Goal: Check status: Check status

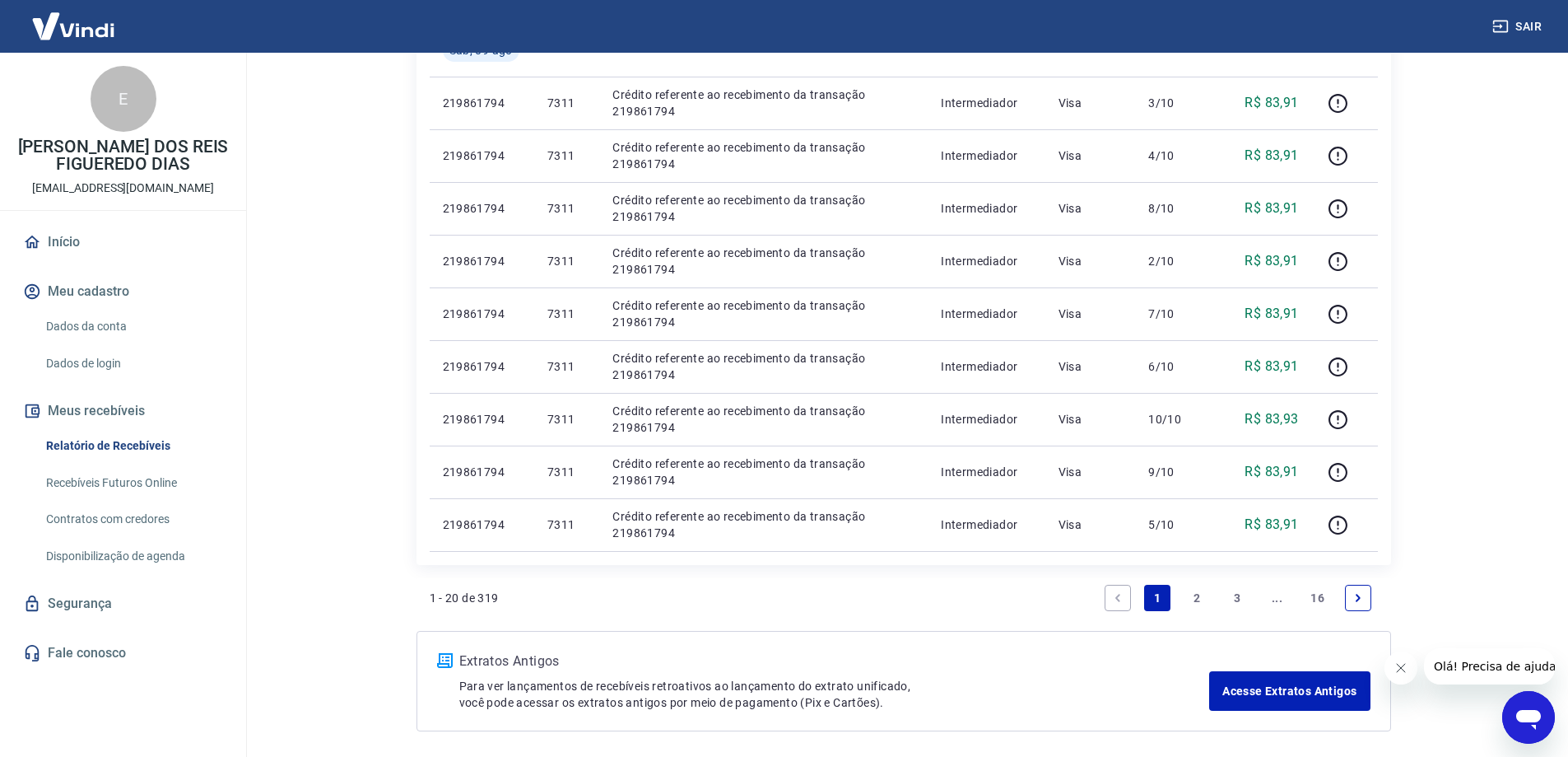
scroll to position [1169, 0]
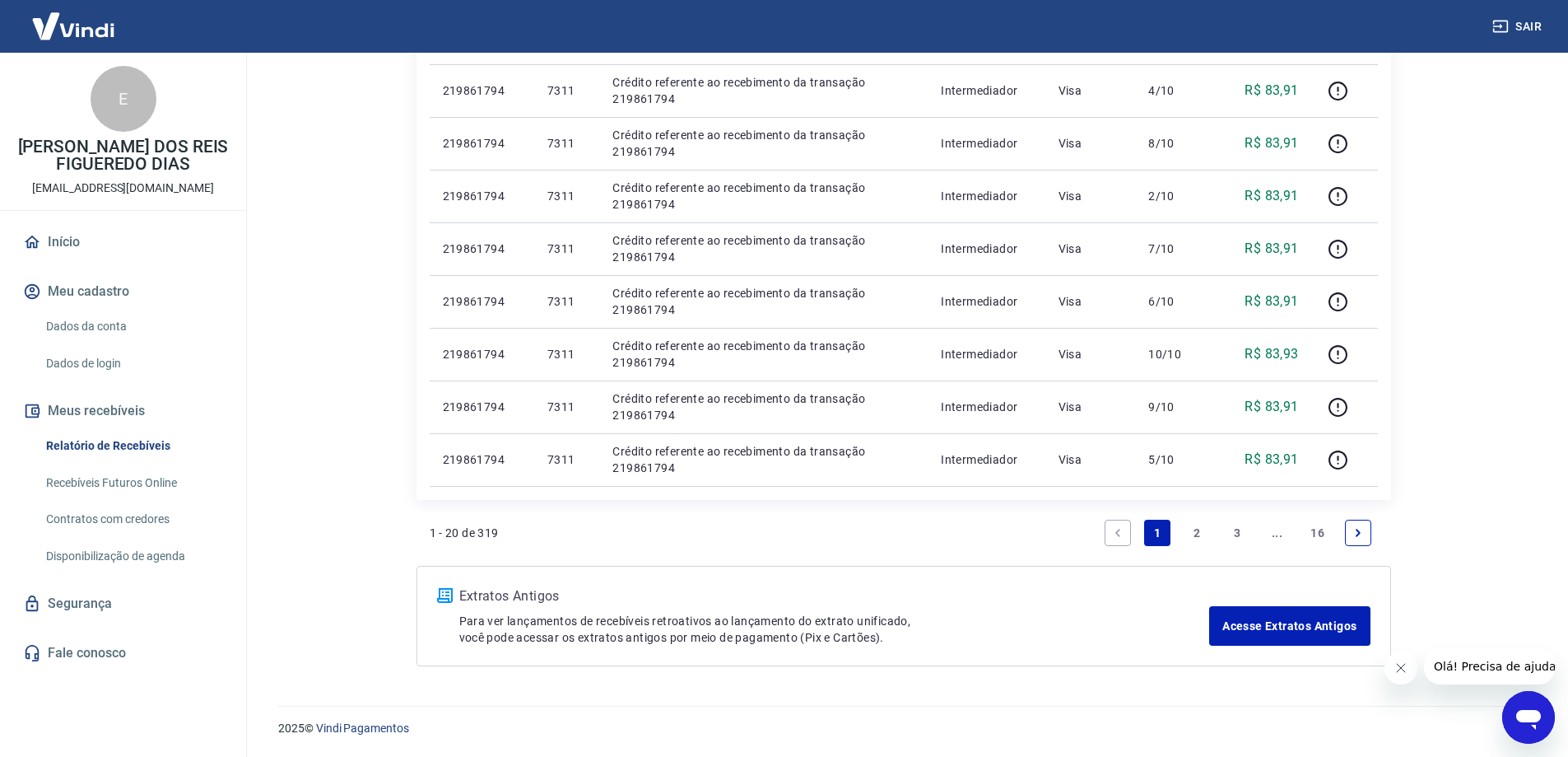
drag, startPoint x: 0, startPoint y: 0, endPoint x: 1198, endPoint y: 532, distance: 1310.8
click at [1198, 532] on link "2" at bounding box center [1197, 533] width 27 height 27
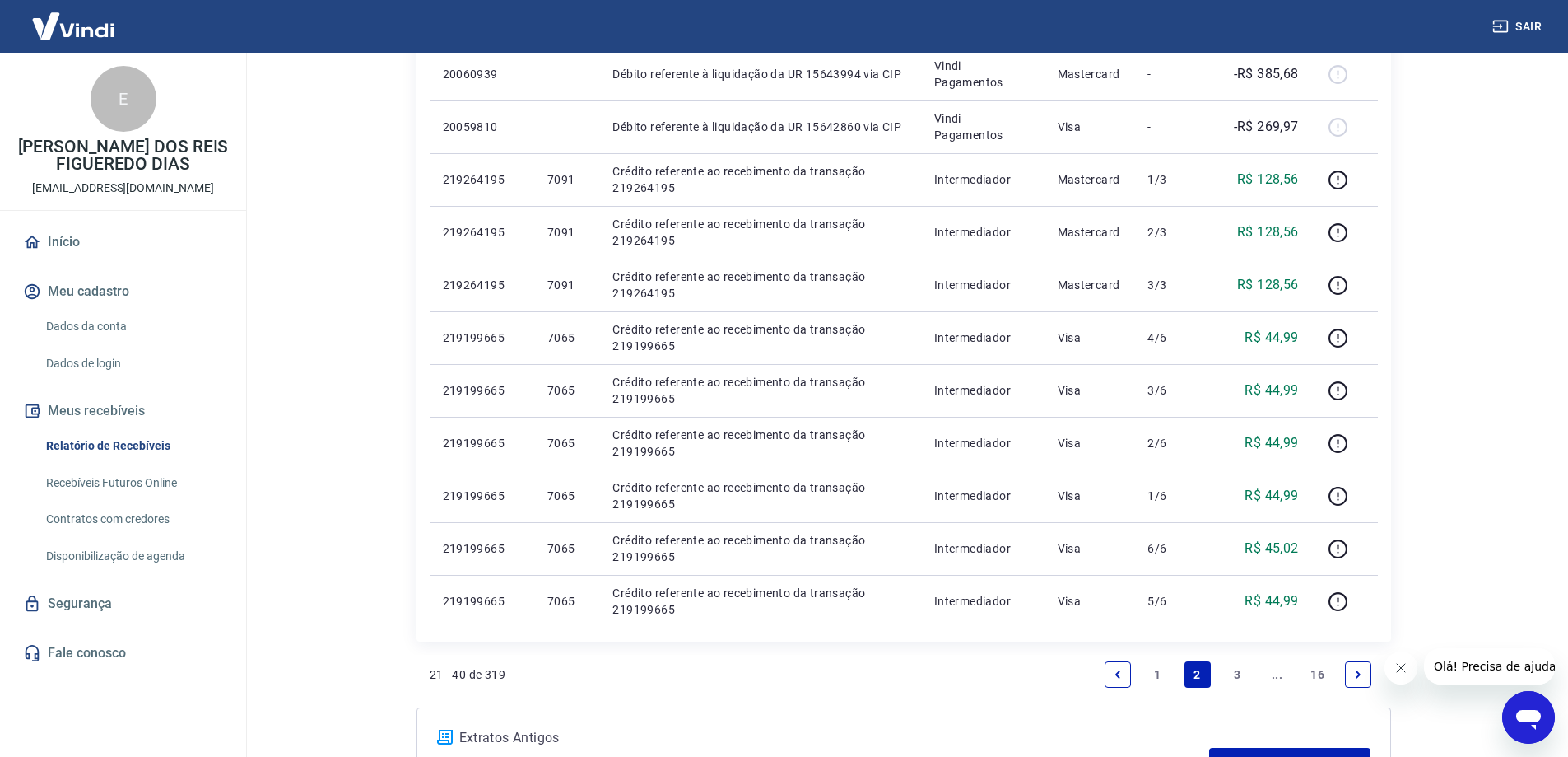
scroll to position [1071, 0]
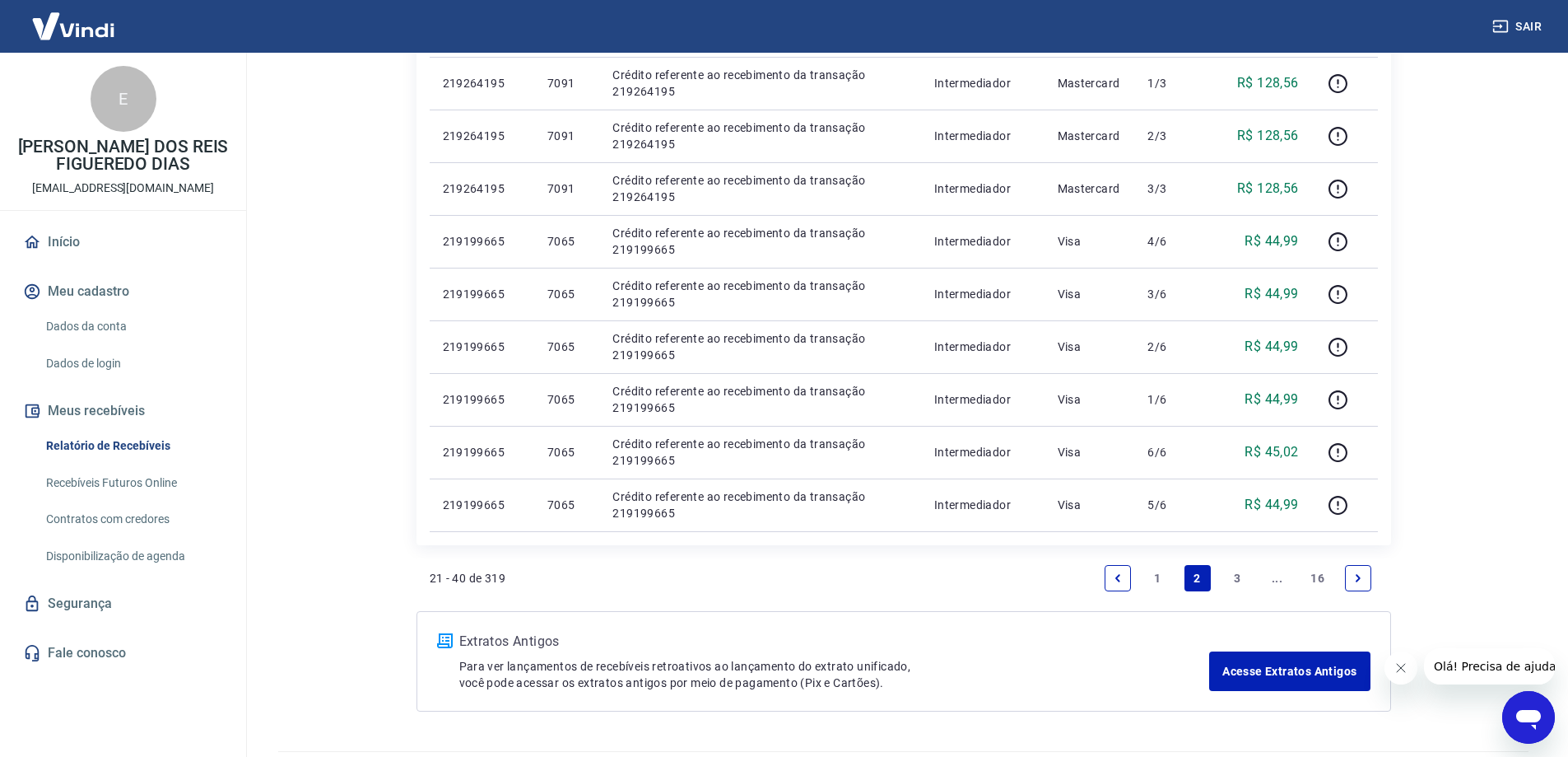
click at [1229, 574] on link "3" at bounding box center [1237, 577] width 27 height 27
